Goal: Complete application form

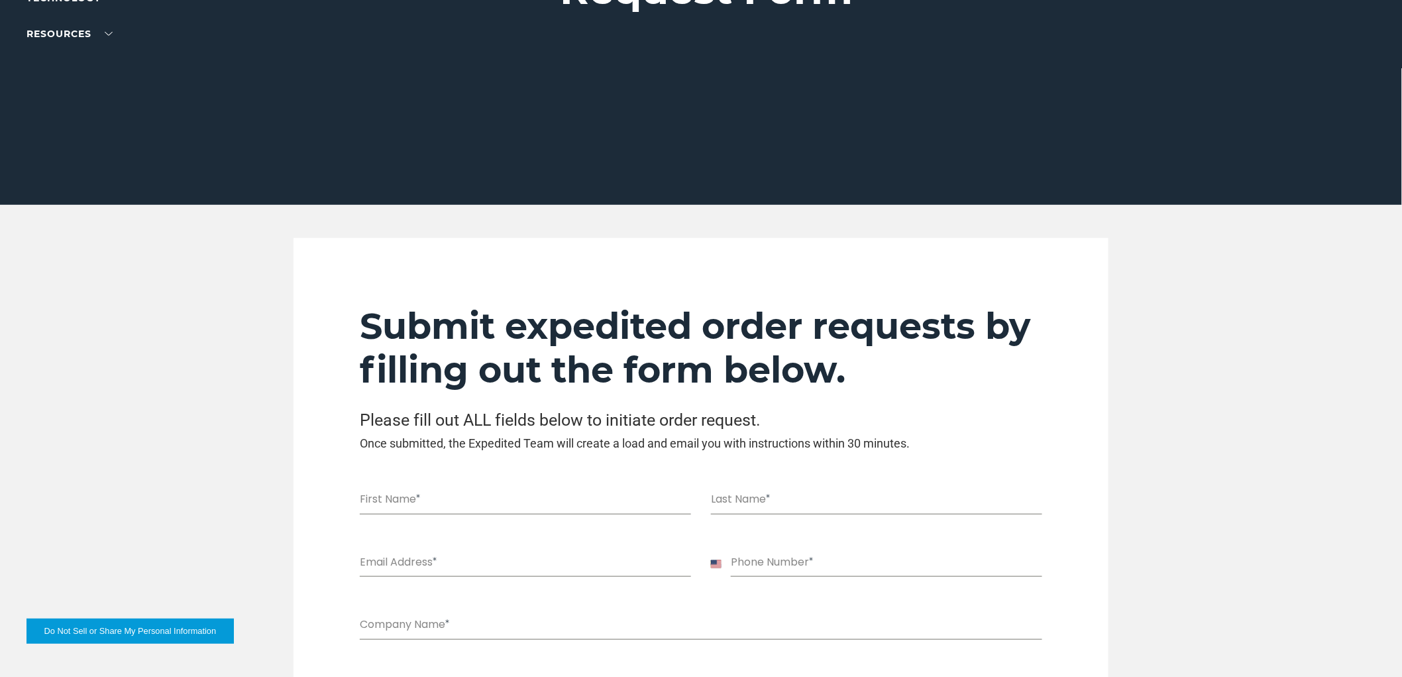
scroll to position [294, 0]
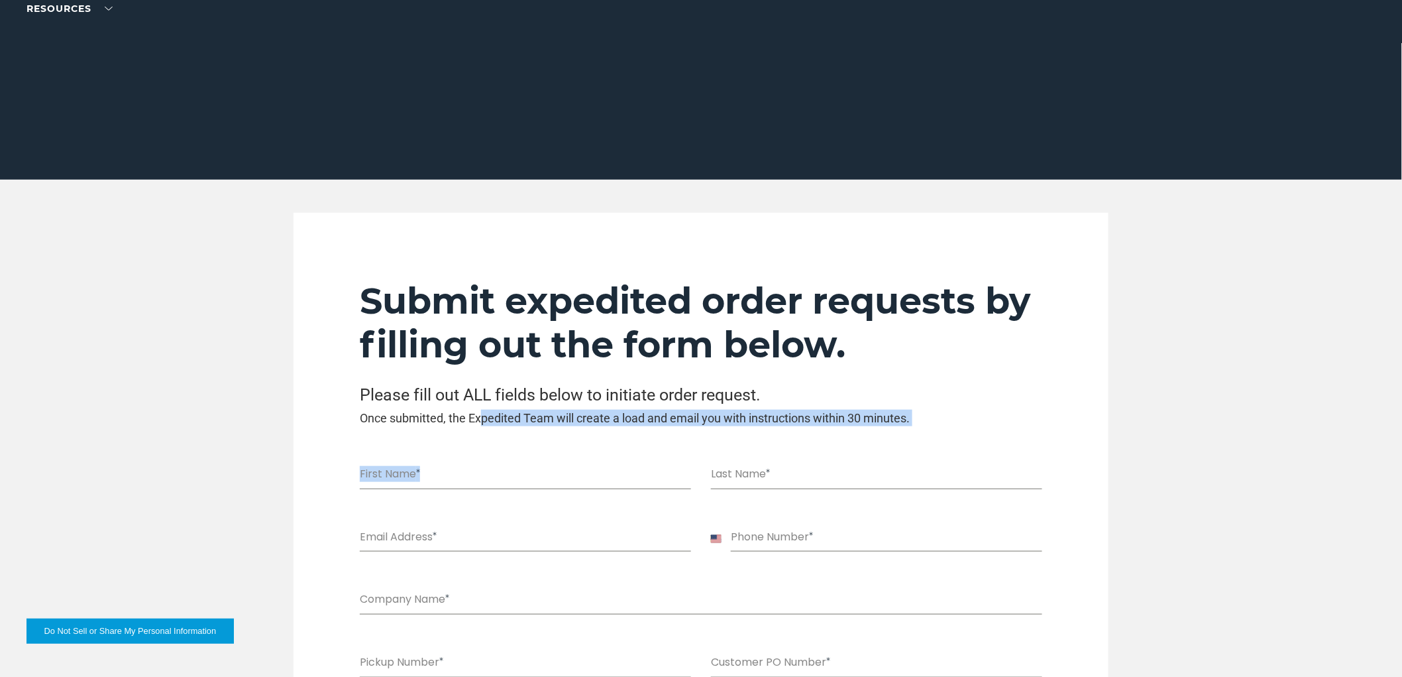
drag, startPoint x: 480, startPoint y: 414, endPoint x: 575, endPoint y: 429, distance: 96.0
click at [579, 416] on h3 "Once submitted, the Expedited Team will create a load and email you with instru…" at bounding box center [701, 418] width 683 height 17
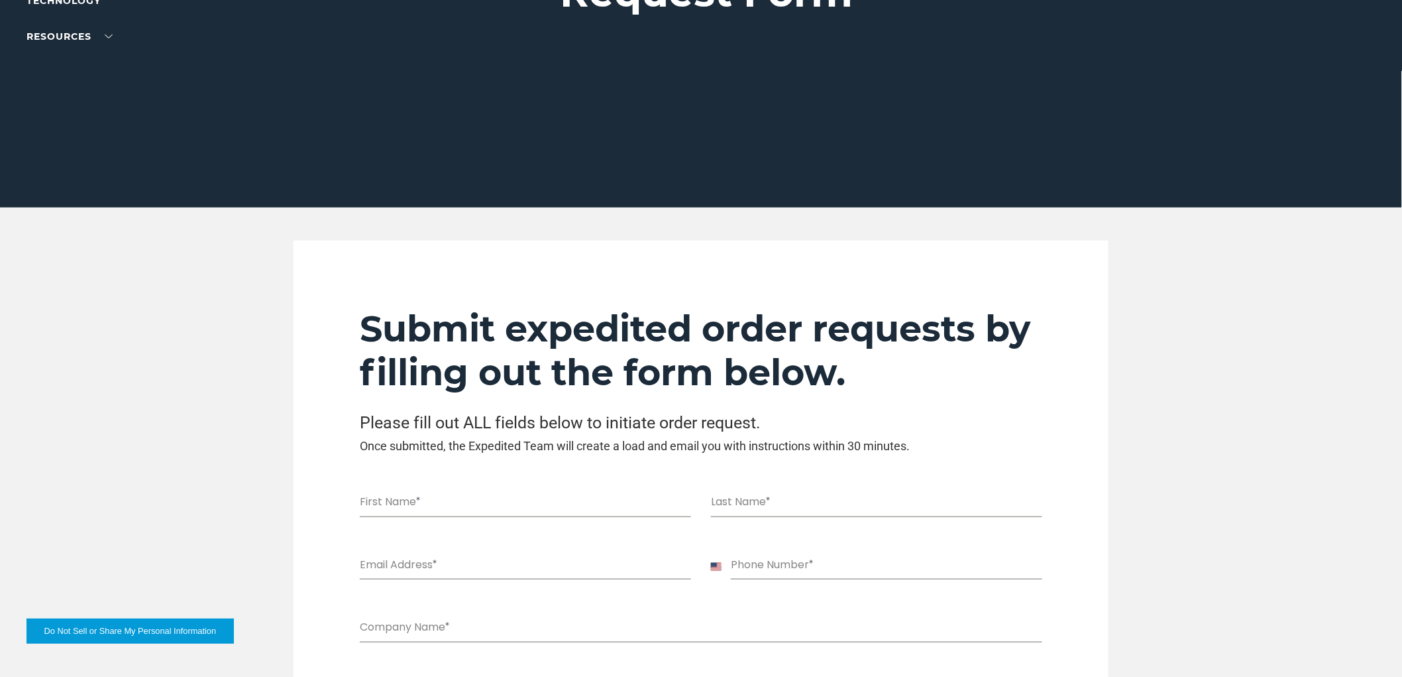
scroll to position [0, 0]
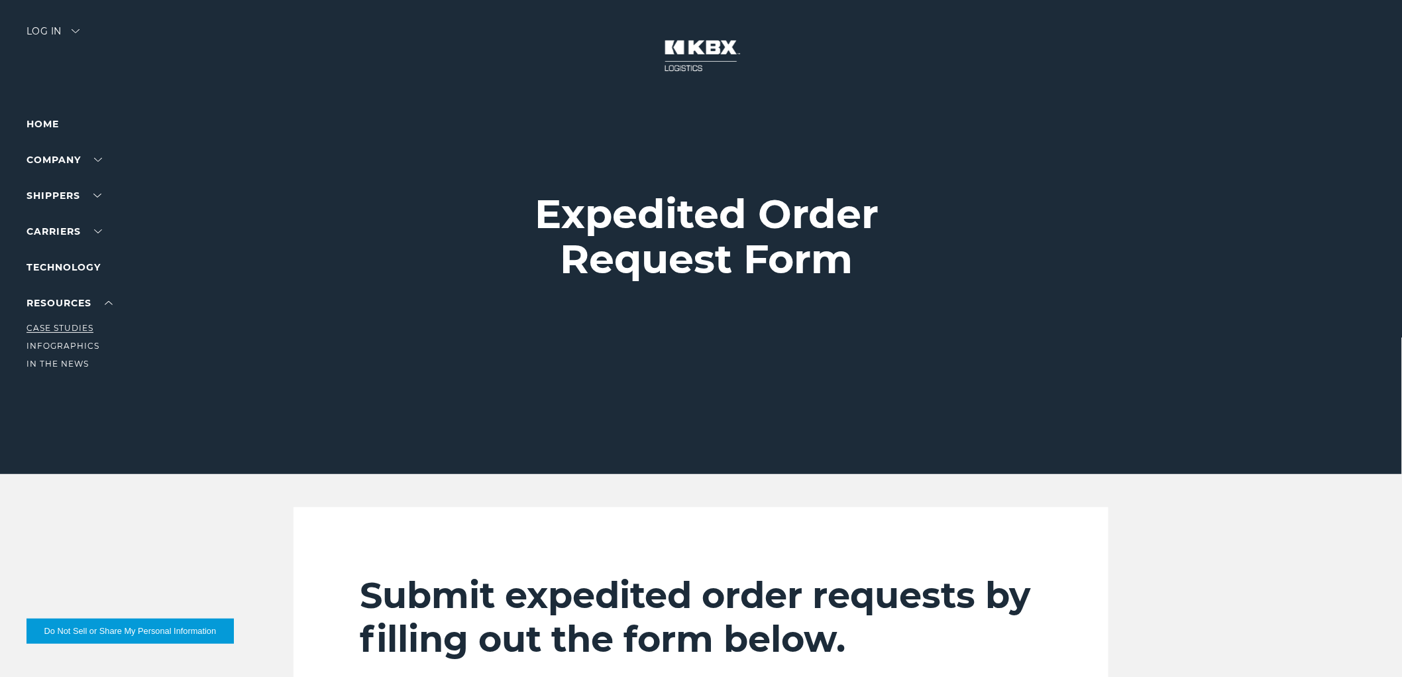
click at [64, 331] on link "Case Studies" at bounding box center [60, 328] width 67 height 10
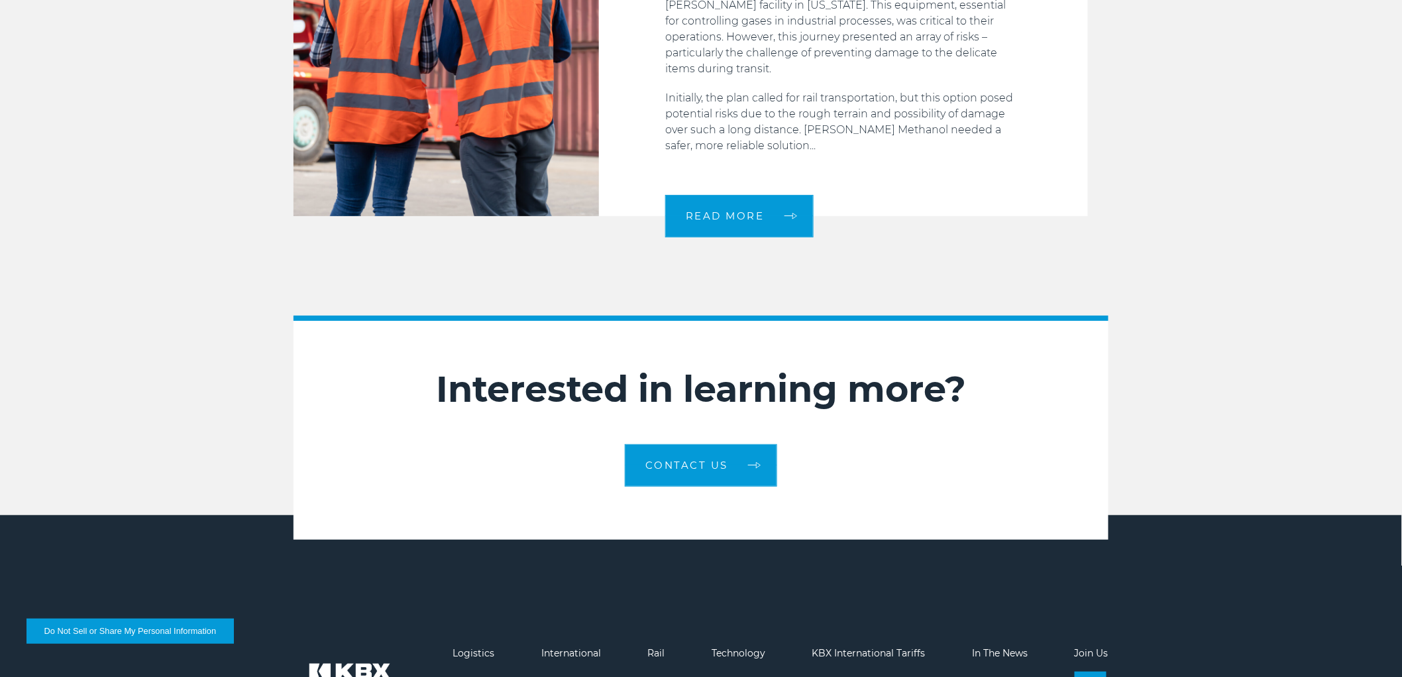
scroll to position [2135, 0]
